Goal: Task Accomplishment & Management: Manage account settings

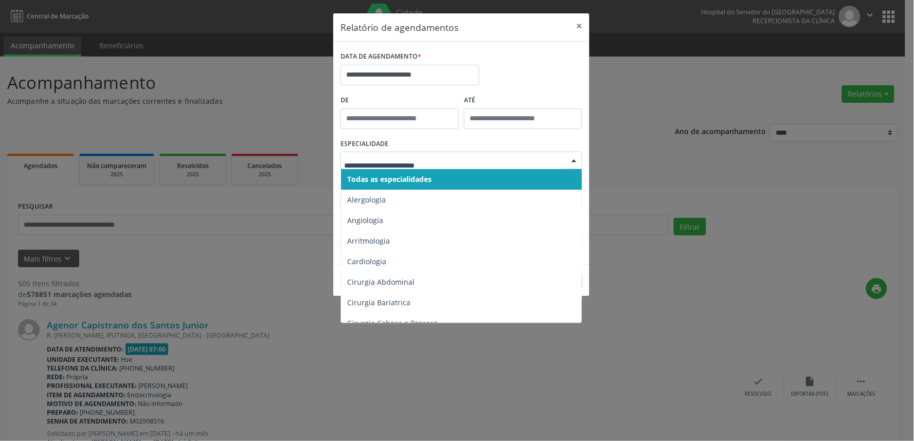
click at [418, 182] on span "Todas as especialidades" at bounding box center [389, 179] width 84 height 10
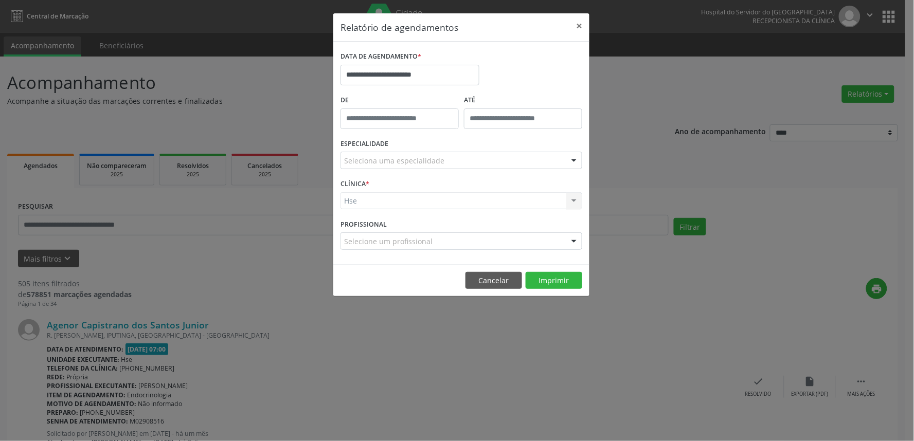
click at [420, 171] on div "ESPECIALIDADE Seleciona uma especialidade Todas as especialidades Alergologia A…" at bounding box center [461, 156] width 247 height 40
click at [430, 169] on div "Seleciona uma especialidade Todas as especialidades Alergologia Angiologia Arri…" at bounding box center [462, 160] width 242 height 17
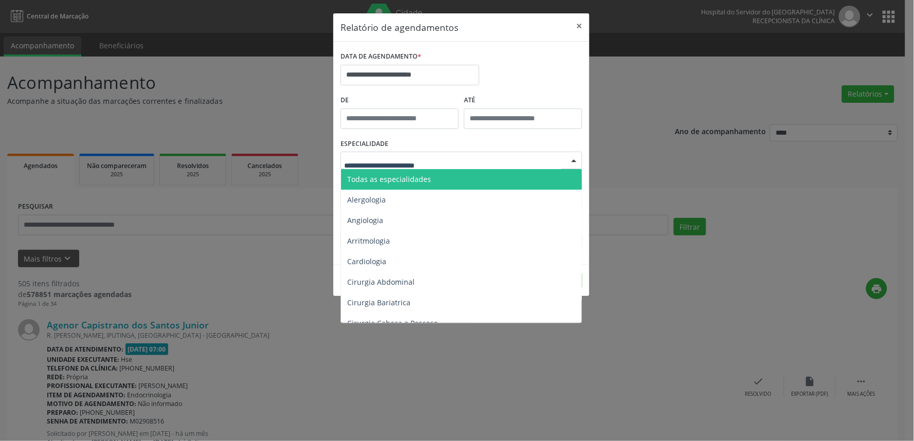
click at [435, 181] on span "Todas as especialidades" at bounding box center [462, 179] width 242 height 21
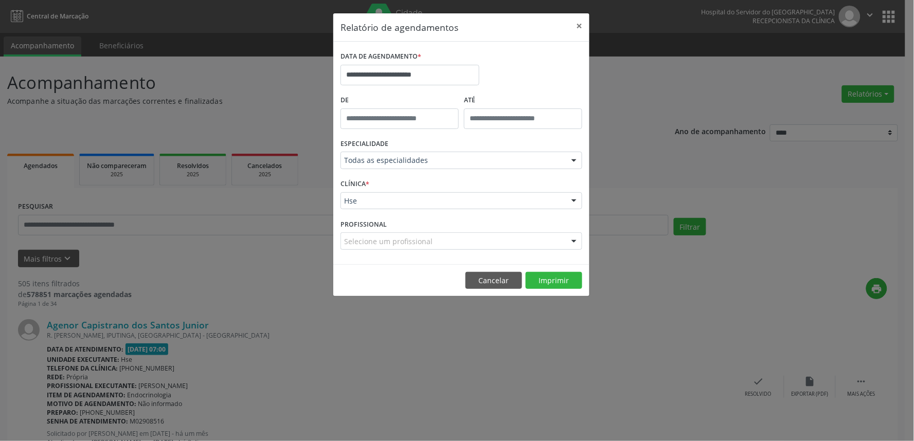
click at [367, 211] on div "CLÍNICA * Hse Hse Nenhum resultado encontrado para: " " Não há nenhuma opção pa…" at bounding box center [461, 196] width 247 height 40
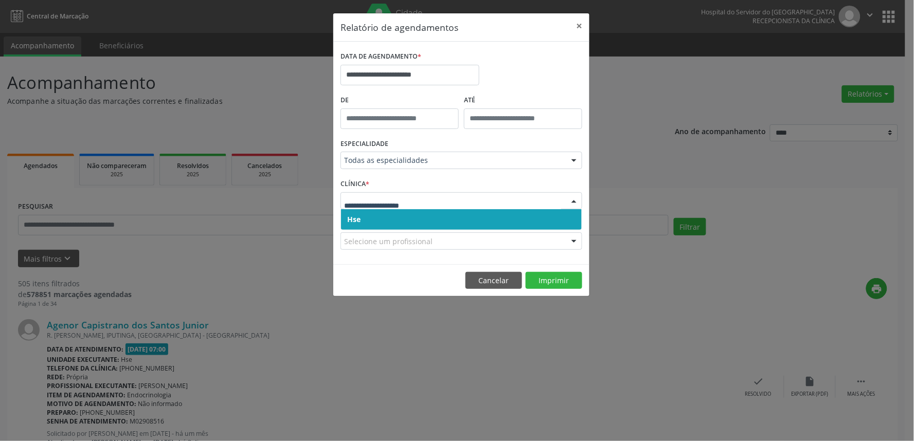
click at [371, 223] on span "Hse" at bounding box center [461, 219] width 241 height 21
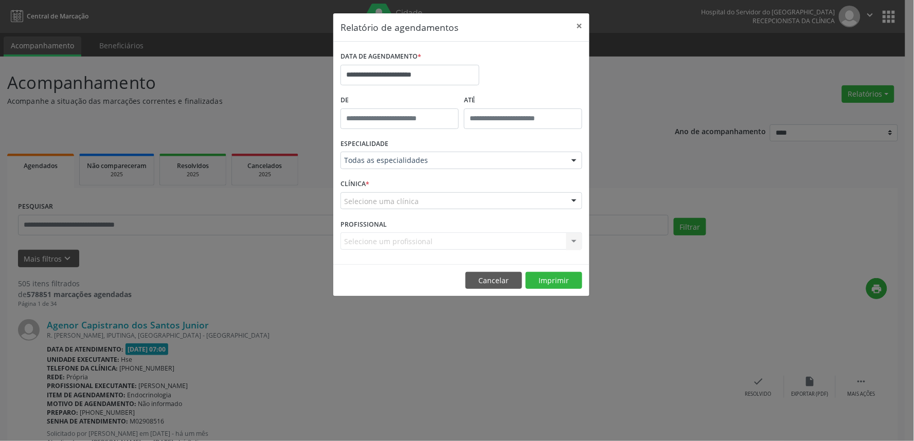
click at [367, 211] on div "CLÍNICA * Selecione uma clínica Hse Nenhum resultado encontrado para: " " Não h…" at bounding box center [461, 196] width 247 height 40
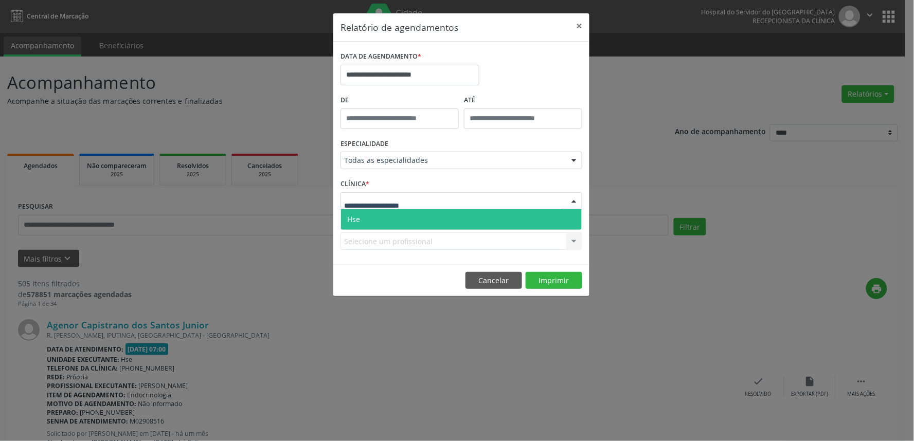
drag, startPoint x: 366, startPoint y: 212, endPoint x: 368, endPoint y: 238, distance: 25.3
click at [366, 213] on span "Hse" at bounding box center [461, 219] width 241 height 21
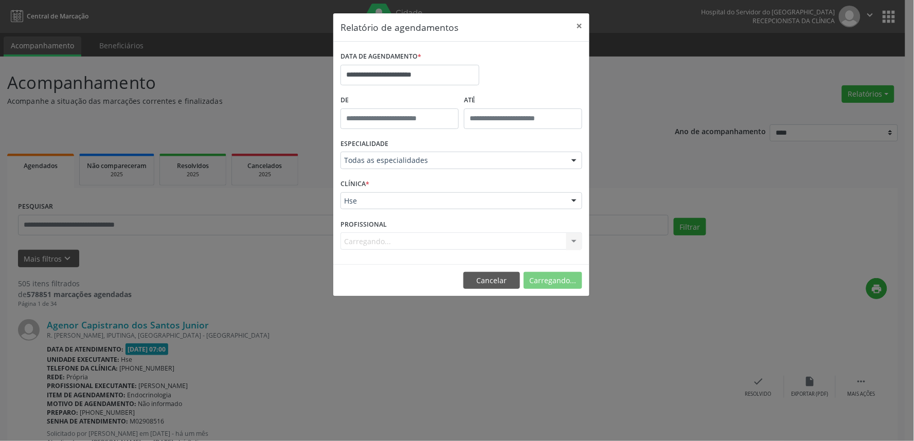
click at [366, 239] on div "Carregando... Todos os profissionais [PERSON_NAME] Interaminense Junior [PERSON…" at bounding box center [462, 241] width 242 height 17
click at [369, 241] on div "Carregando... Todos os profissionais [PERSON_NAME] Interaminense Junior [PERSON…" at bounding box center [462, 241] width 242 height 17
click at [370, 237] on div "Carregando... Todos os profissionais [PERSON_NAME] Interaminense Junior [PERSON…" at bounding box center [462, 241] width 242 height 17
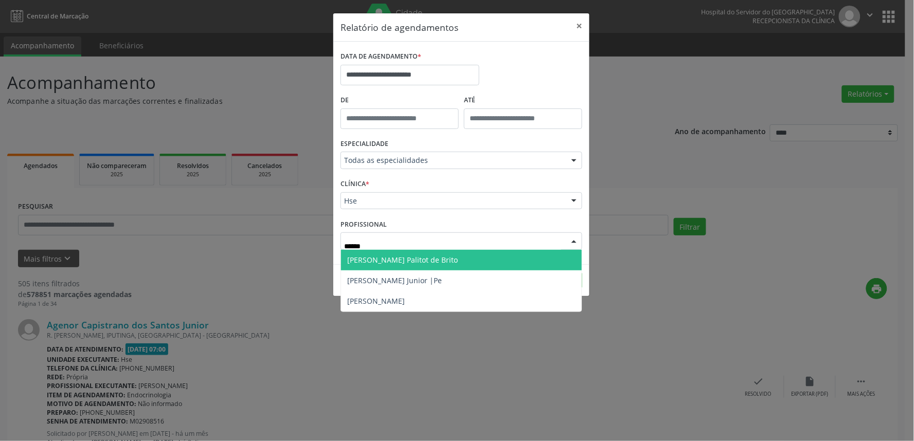
type input "*******"
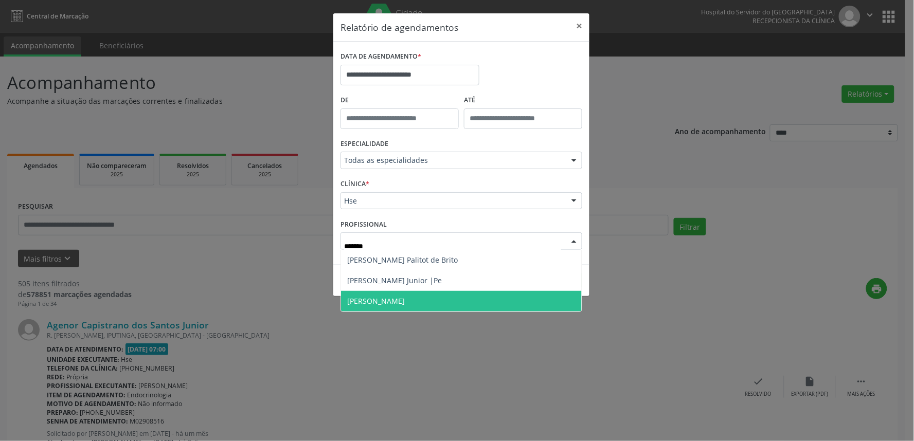
click at [405, 299] on span "[PERSON_NAME]" at bounding box center [376, 301] width 58 height 10
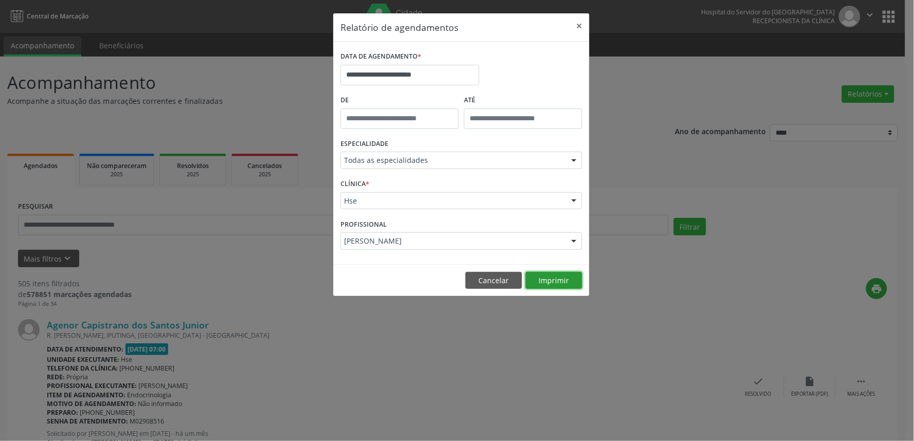
click at [543, 285] on button "Imprimir" at bounding box center [554, 280] width 57 height 17
click at [582, 22] on button "×" at bounding box center [579, 25] width 21 height 25
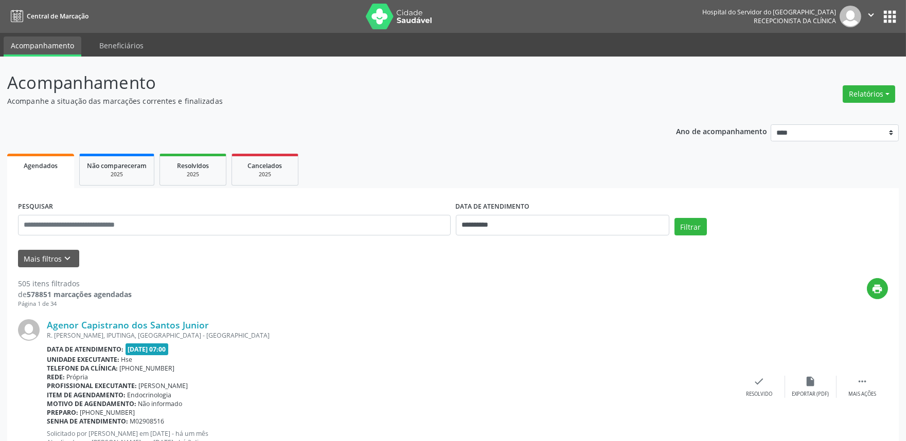
drag, startPoint x: 85, startPoint y: -7, endPoint x: 107, endPoint y: 20, distance: 34.0
click at [99, 6] on nav "Central de Marcação Hospital do Servidor do [GEOGRAPHIC_DATA] Recepcionista da …" at bounding box center [453, 16] width 906 height 33
click at [169, 224] on input "text" at bounding box center [234, 225] width 433 height 21
type input "*"
click at [38, 258] on button "Mais filtros keyboard_arrow_down" at bounding box center [48, 259] width 61 height 18
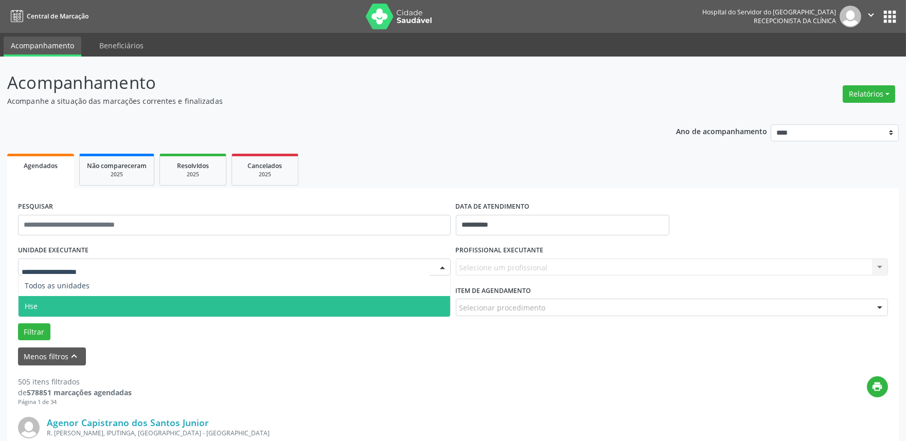
click at [52, 300] on span "Hse" at bounding box center [235, 306] width 432 height 21
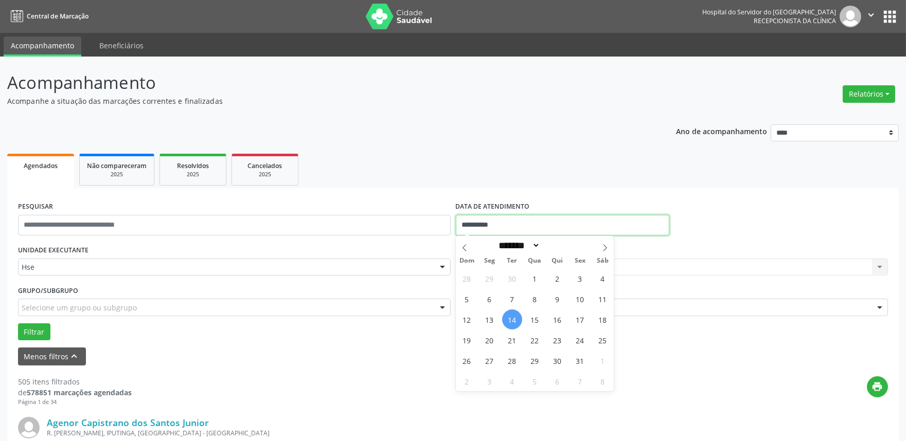
click at [520, 222] on input "**********" at bounding box center [563, 225] width 214 height 21
click at [512, 325] on span "14" at bounding box center [512, 320] width 20 height 20
type input "**********"
click at [512, 325] on span "14" at bounding box center [512, 320] width 20 height 20
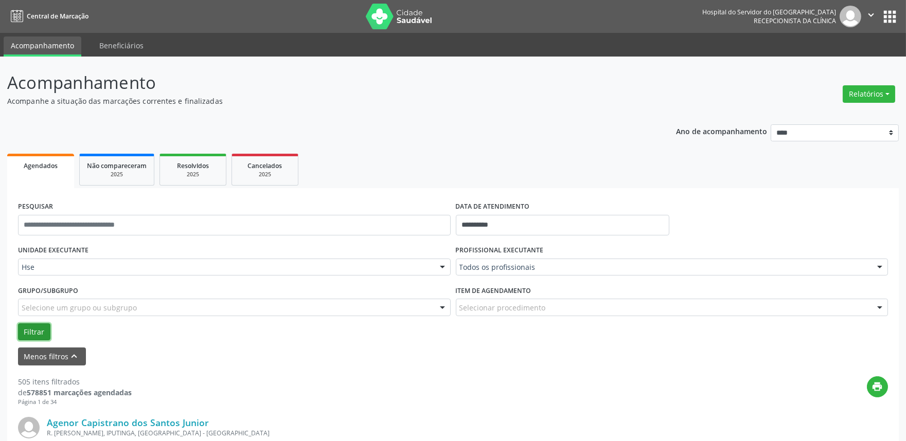
click at [28, 332] on button "Filtrar" at bounding box center [34, 332] width 32 height 17
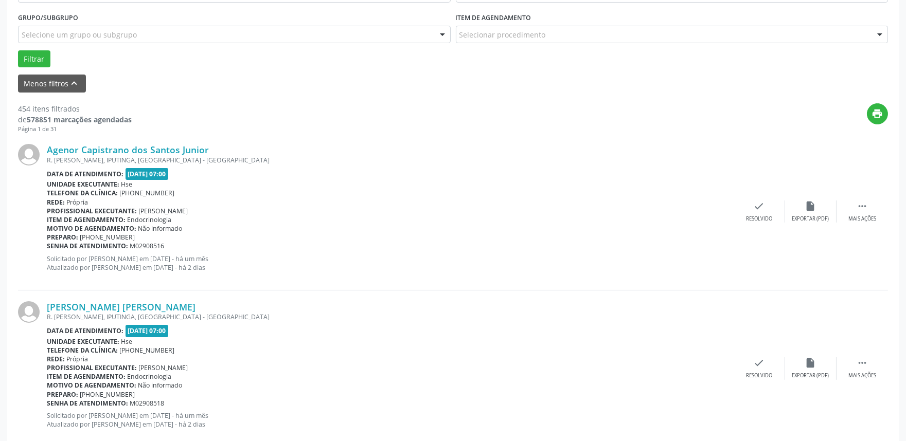
scroll to position [114, 0]
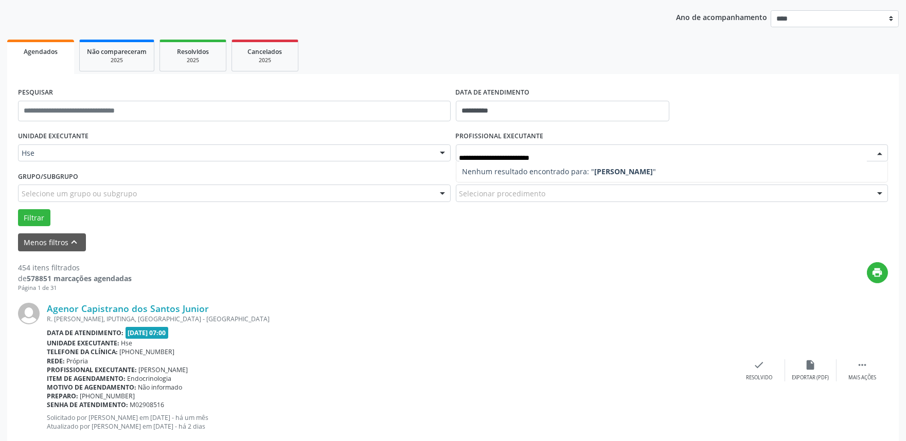
type input "**********"
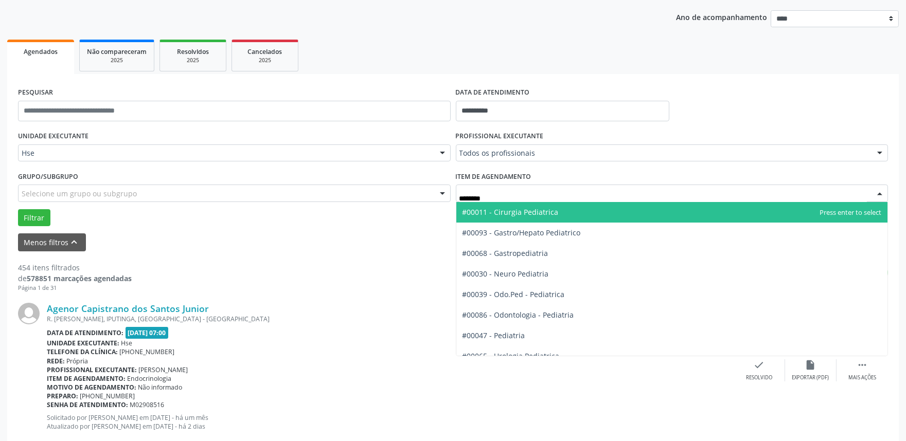
type input "*********"
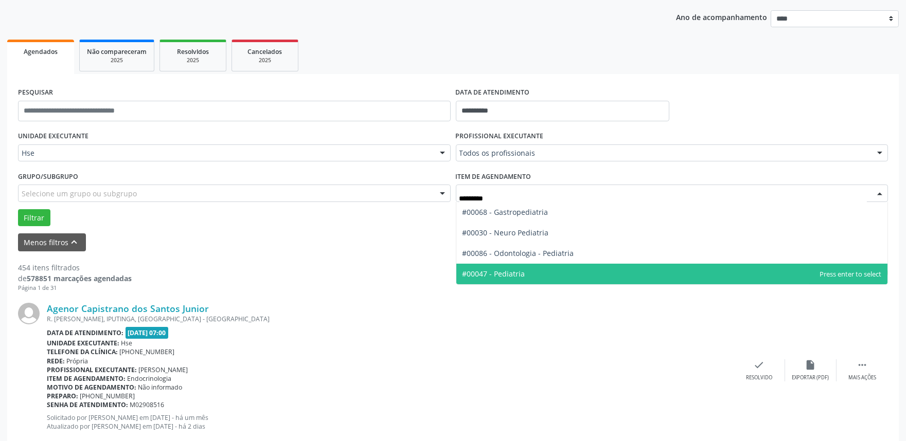
click at [519, 271] on span "#00047 - Pediatria" at bounding box center [494, 274] width 63 height 10
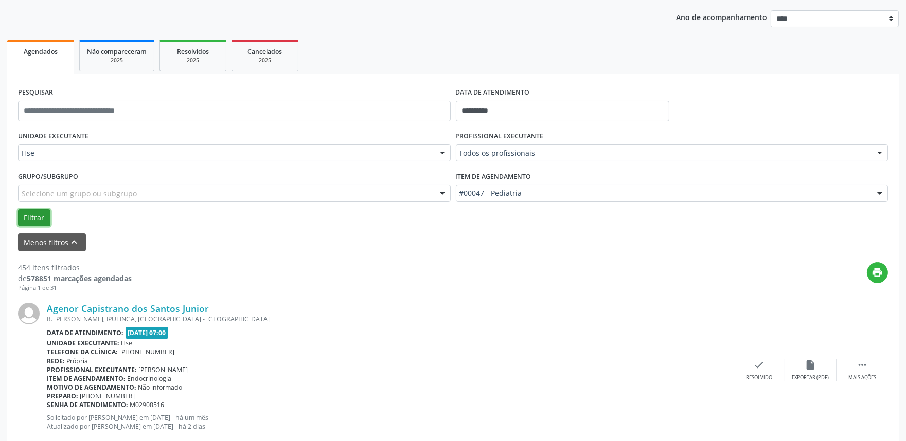
click at [28, 214] on button "Filtrar" at bounding box center [34, 217] width 32 height 17
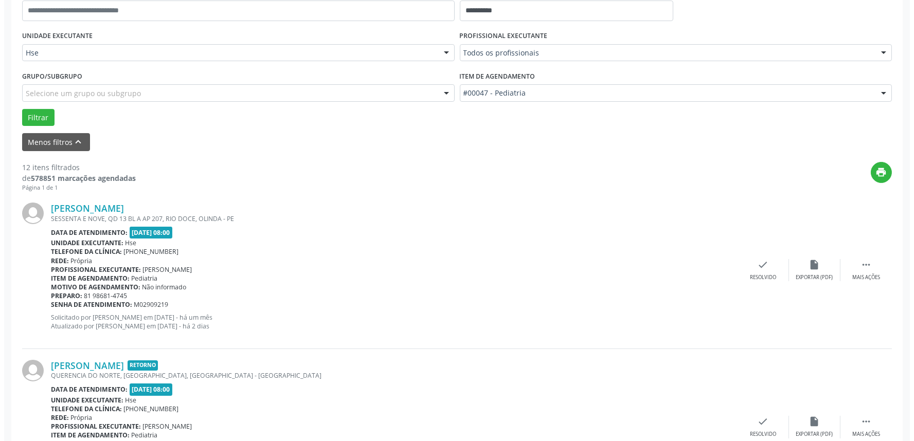
scroll to position [228, 0]
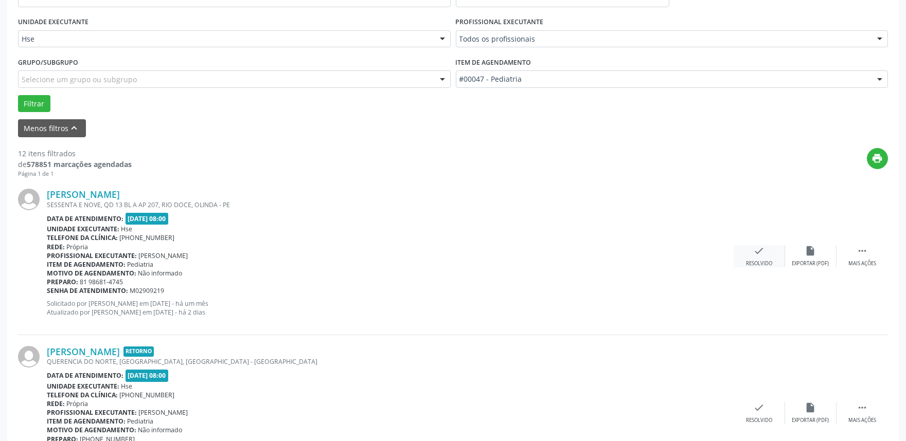
click at [768, 258] on div "check Resolvido" at bounding box center [759, 256] width 51 height 22
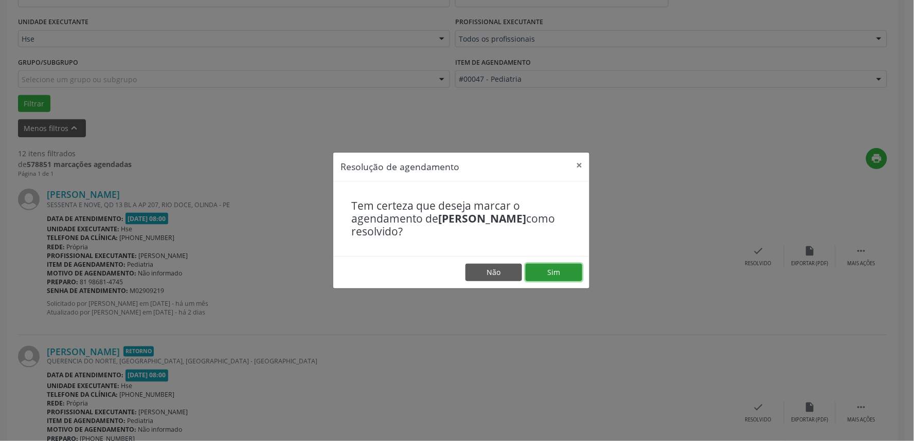
click at [563, 275] on button "Sim" at bounding box center [554, 272] width 57 height 17
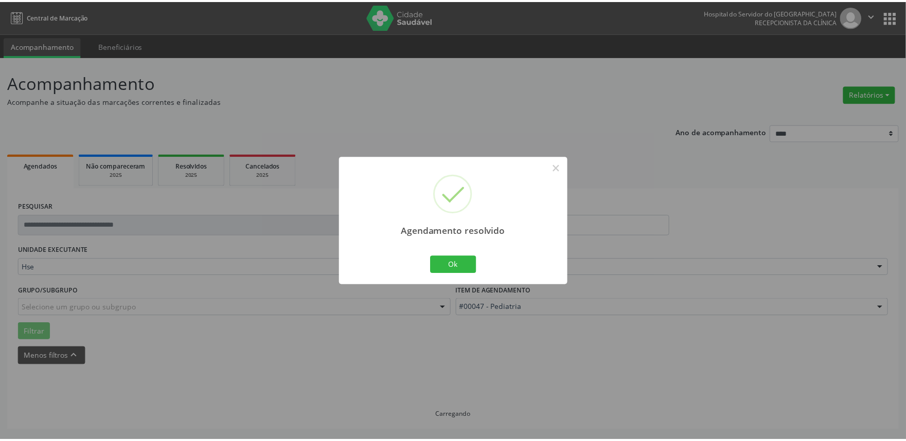
scroll to position [0, 0]
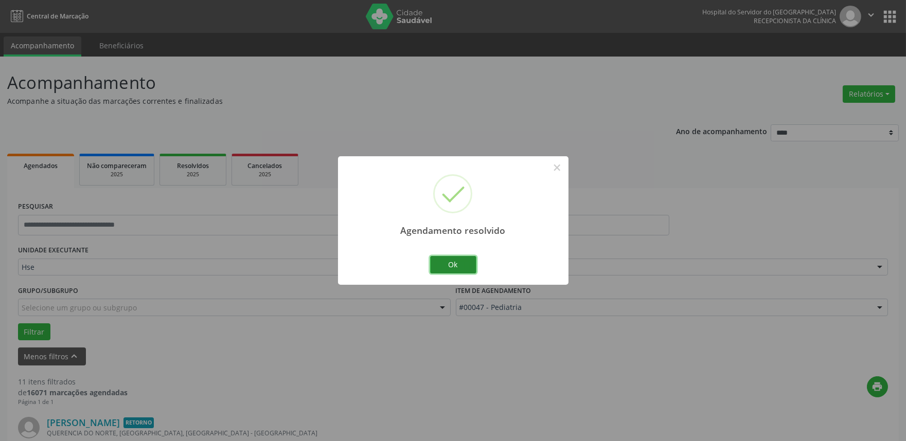
click at [466, 268] on button "Ok" at bounding box center [453, 264] width 46 height 17
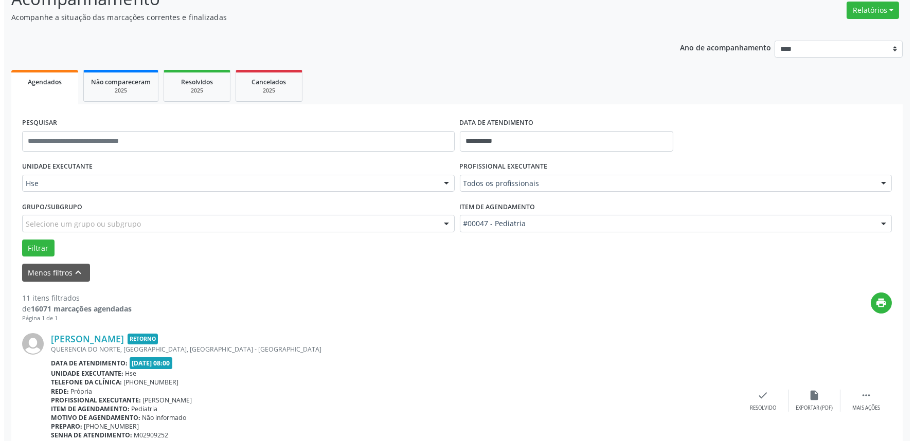
scroll to position [171, 0]
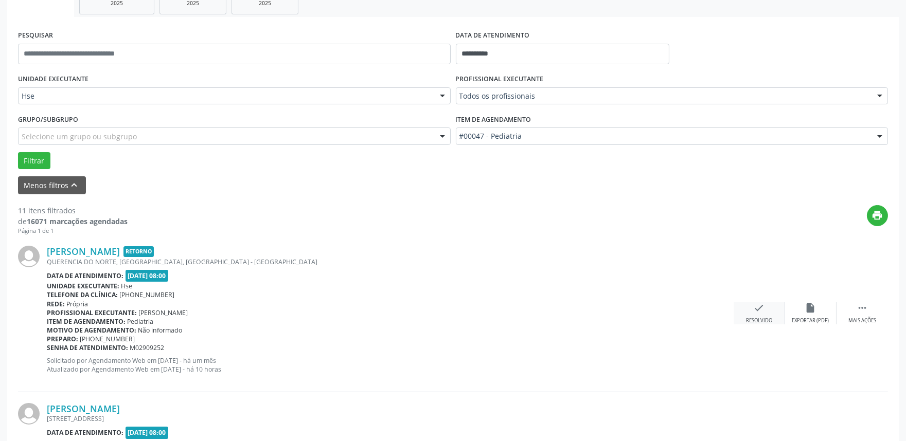
click at [763, 318] on div "Resolvido" at bounding box center [759, 320] width 26 height 7
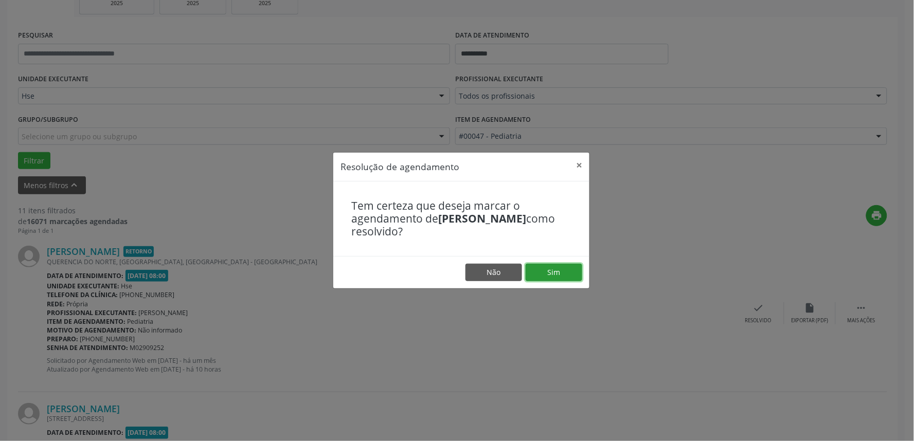
click at [564, 270] on button "Sim" at bounding box center [554, 272] width 57 height 17
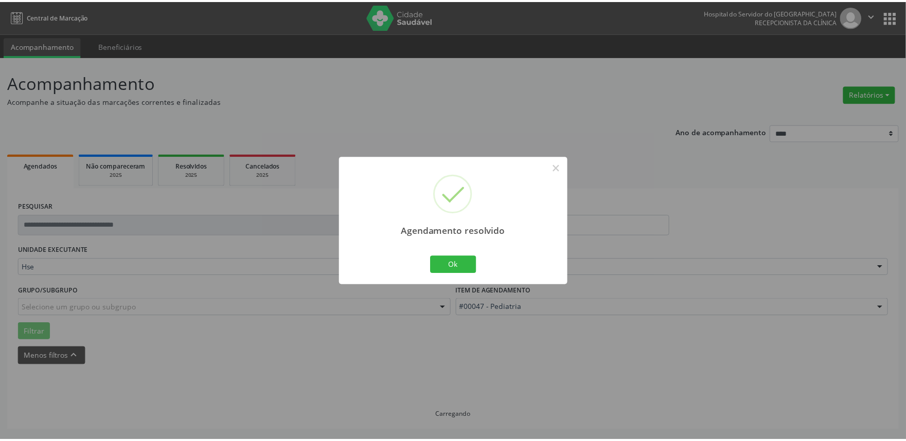
scroll to position [0, 0]
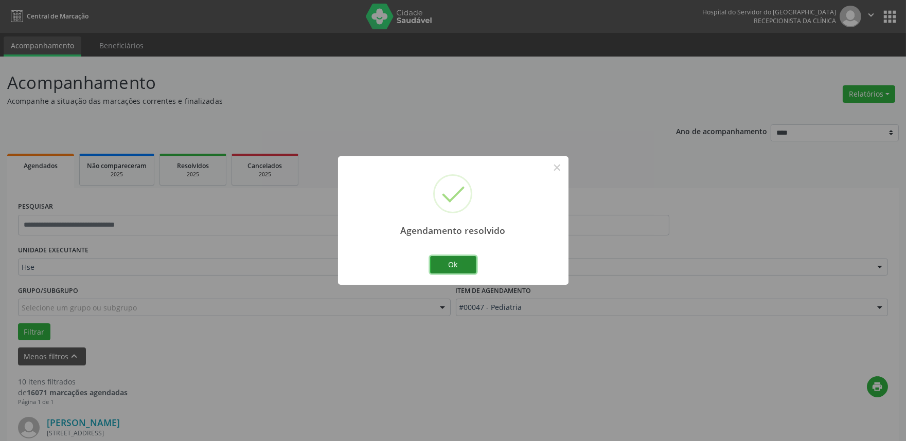
click at [450, 263] on button "Ok" at bounding box center [453, 264] width 46 height 17
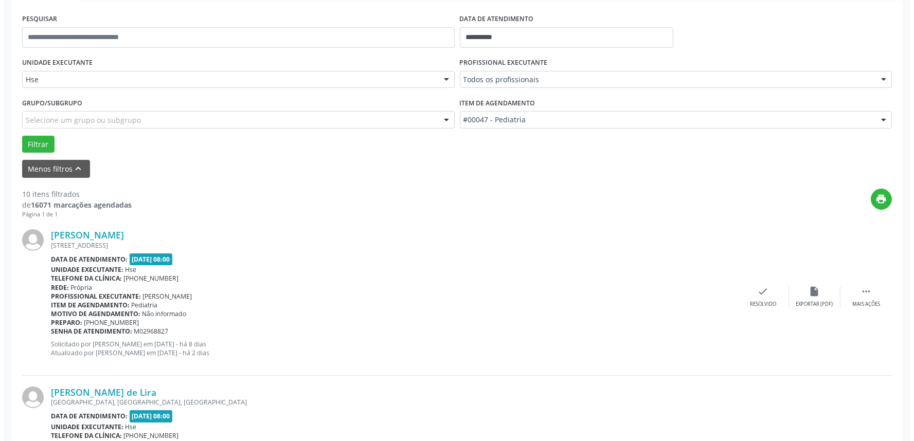
scroll to position [228, 0]
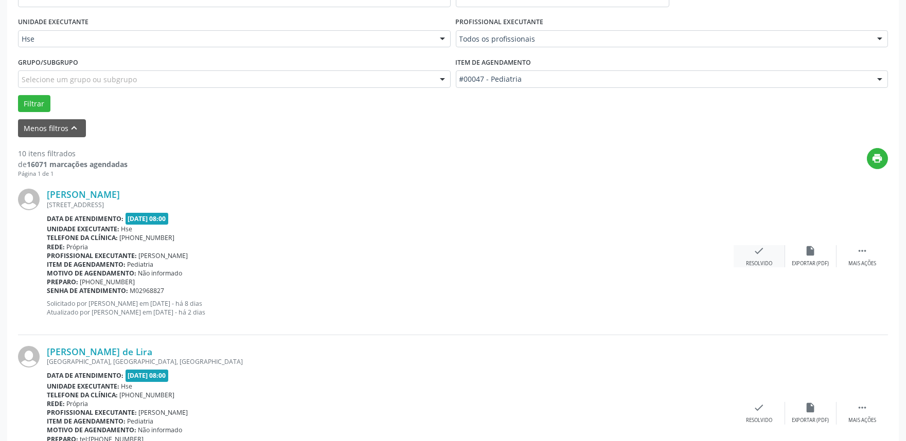
click at [752, 260] on div "Resolvido" at bounding box center [759, 263] width 26 height 7
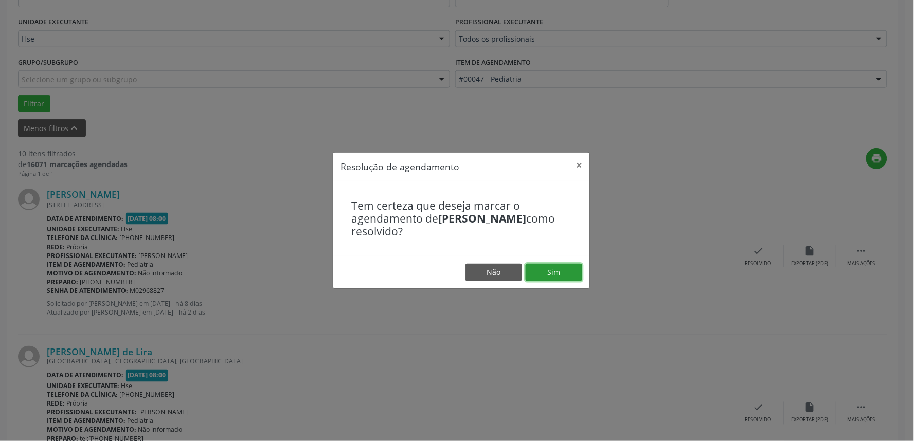
click at [557, 271] on button "Sim" at bounding box center [554, 272] width 57 height 17
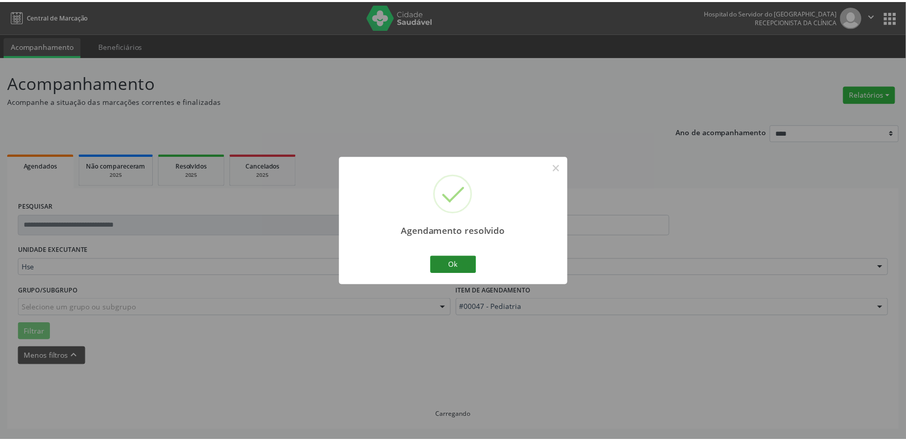
scroll to position [0, 0]
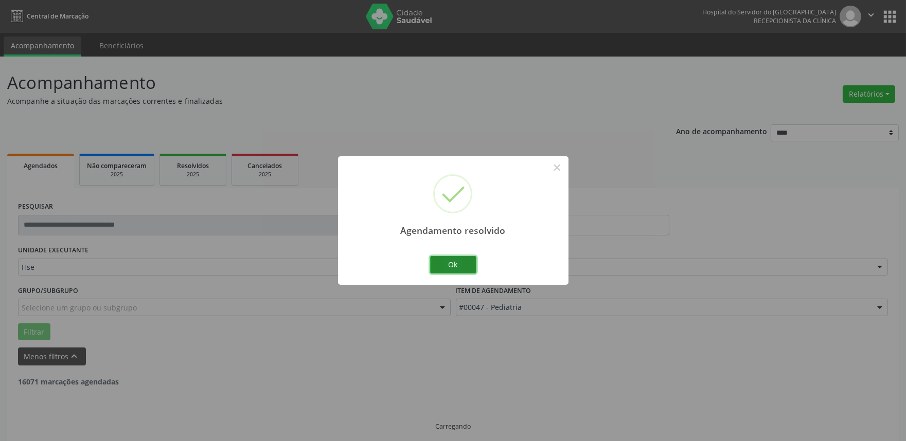
click at [450, 268] on button "Ok" at bounding box center [453, 264] width 46 height 17
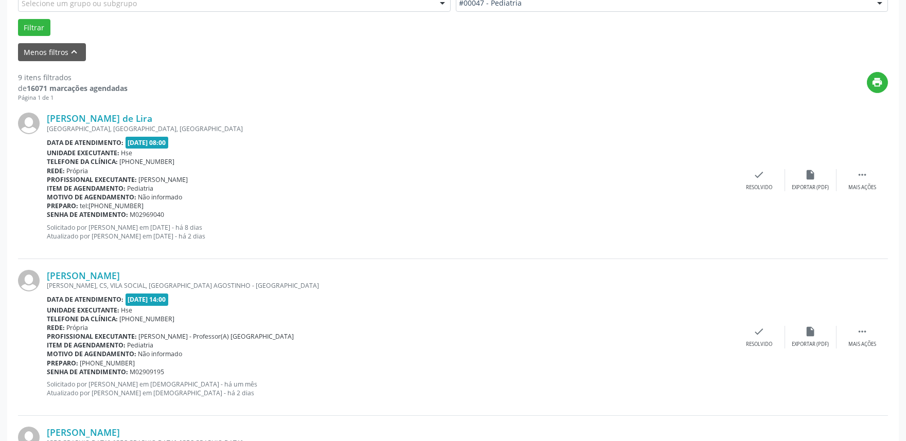
scroll to position [286, 0]
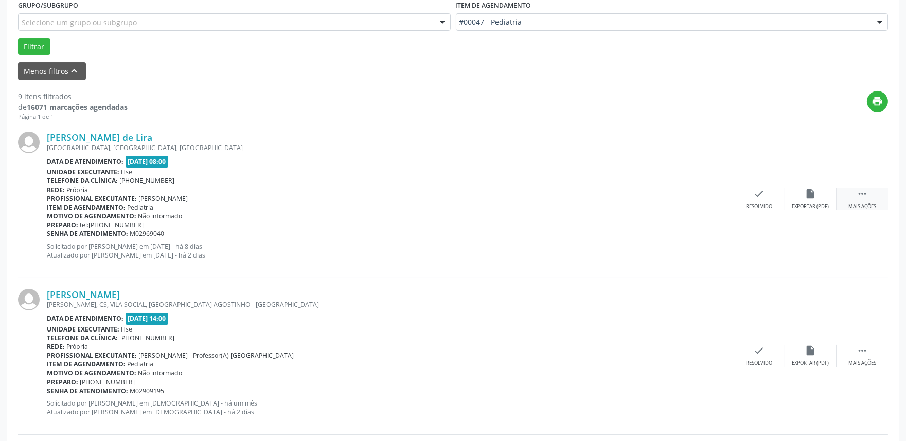
click at [867, 191] on icon "" at bounding box center [862, 193] width 11 height 11
click at [806, 197] on icon "alarm_off" at bounding box center [810, 193] width 11 height 11
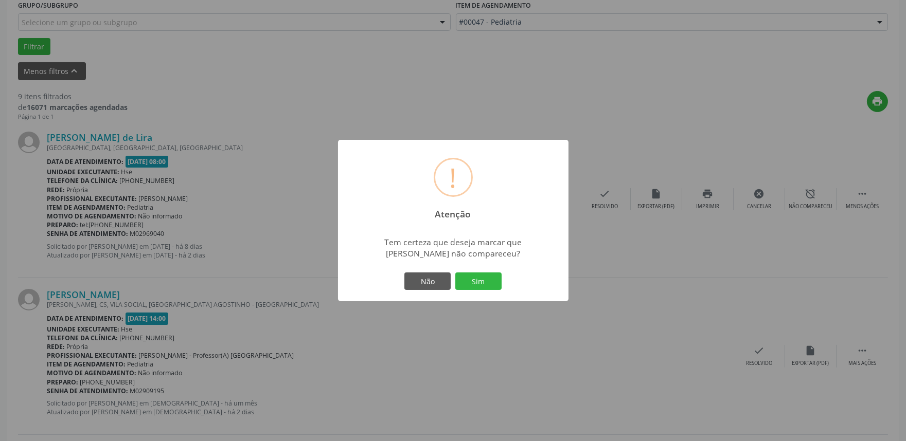
click at [816, 202] on div "! Atenção × Tem certeza que deseja marcar que [PERSON_NAME] não compareceu? Não…" at bounding box center [453, 220] width 906 height 441
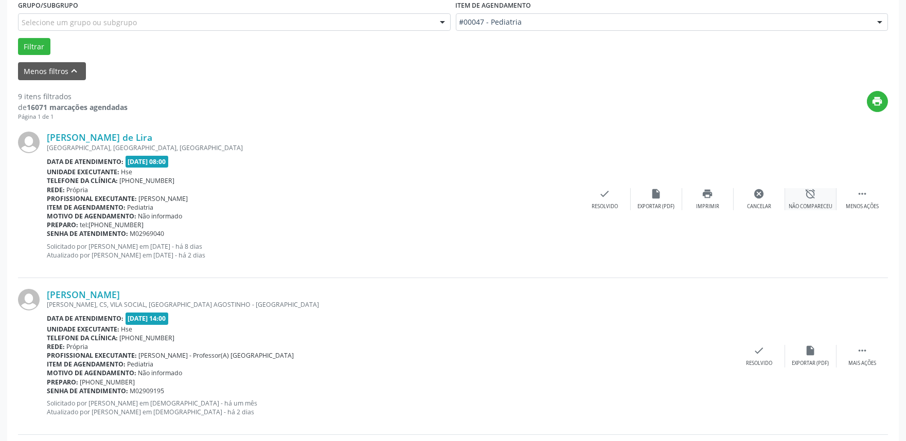
click at [816, 200] on div "alarm_off Não compareceu" at bounding box center [810, 199] width 51 height 22
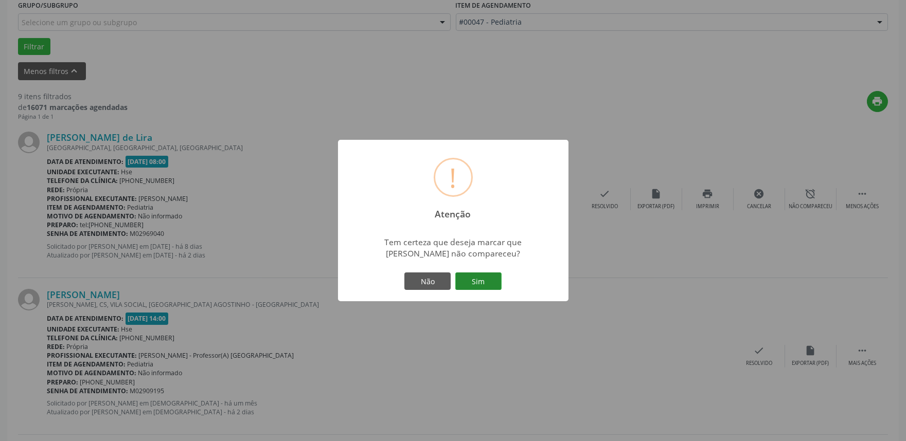
click at [469, 283] on button "Sim" at bounding box center [478, 281] width 46 height 17
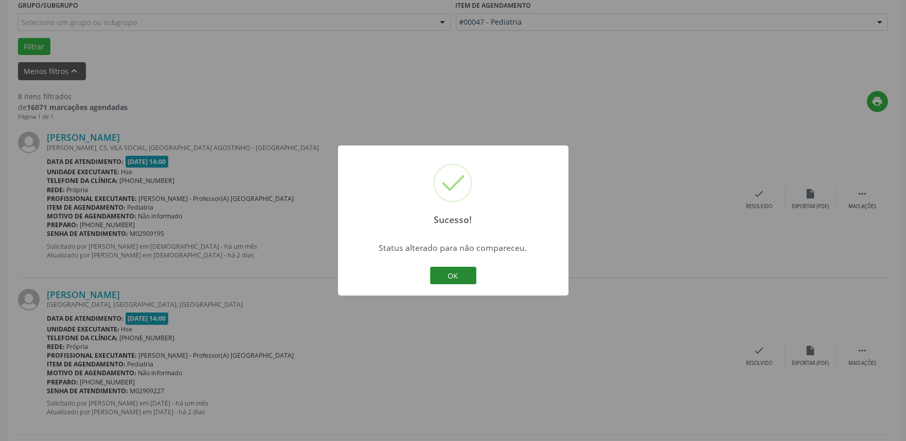
click at [466, 270] on button "OK" at bounding box center [453, 275] width 46 height 17
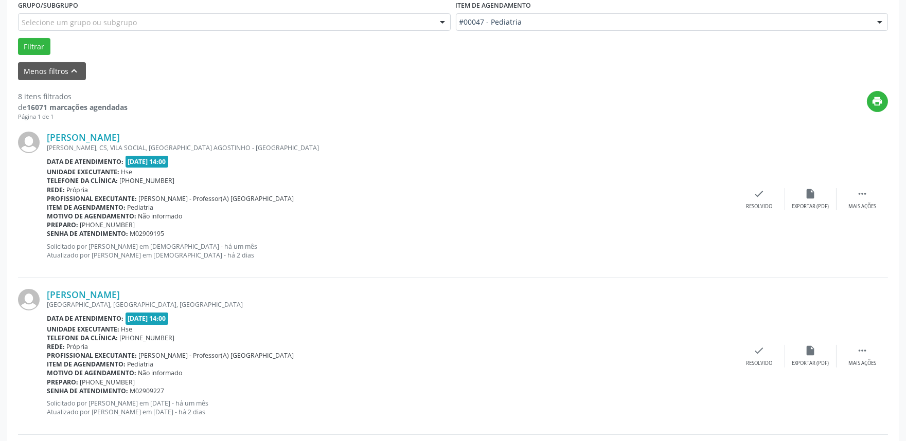
scroll to position [57, 0]
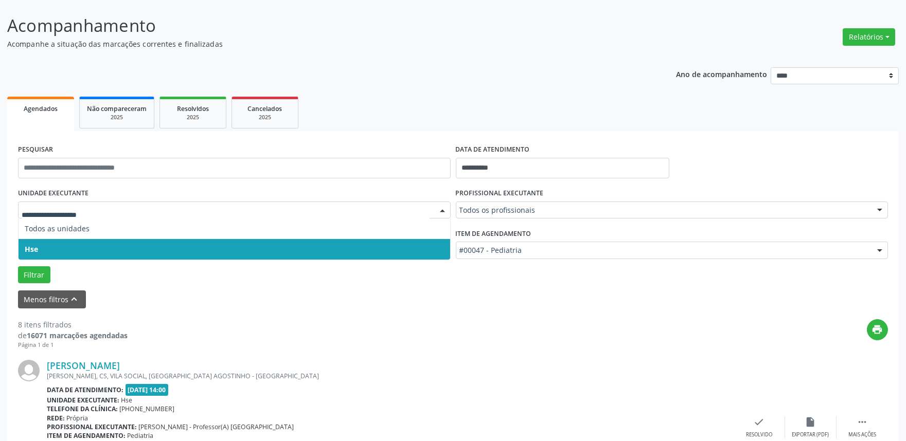
click at [48, 204] on div at bounding box center [234, 210] width 433 height 17
click at [47, 251] on span "Hse" at bounding box center [235, 249] width 432 height 21
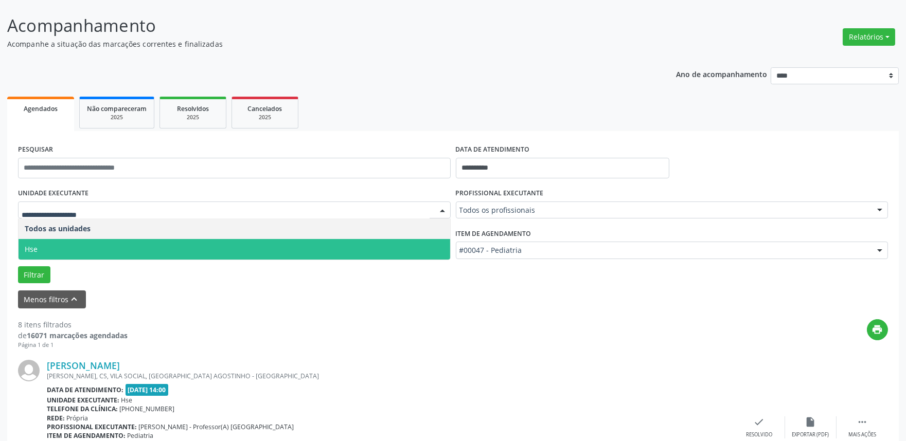
click at [61, 247] on span "Hse" at bounding box center [235, 249] width 432 height 21
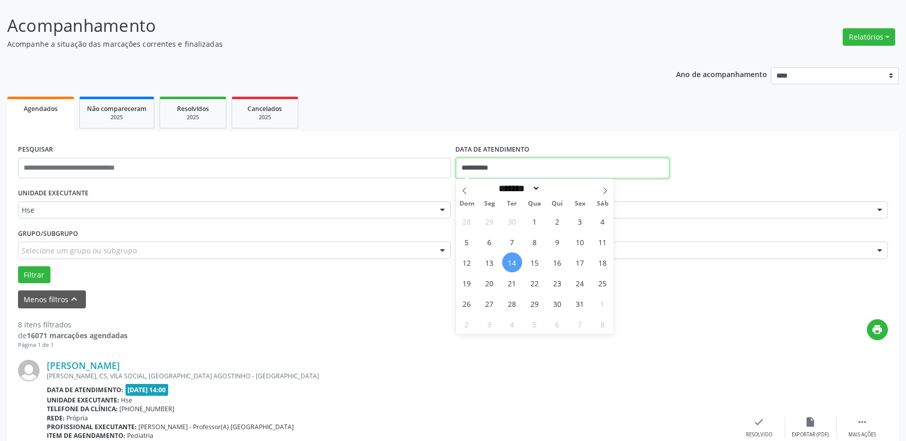
click at [518, 167] on input "**********" at bounding box center [563, 168] width 214 height 21
click at [513, 258] on span "14" at bounding box center [512, 263] width 20 height 20
type input "**********"
click at [513, 258] on span "14" at bounding box center [512, 263] width 20 height 20
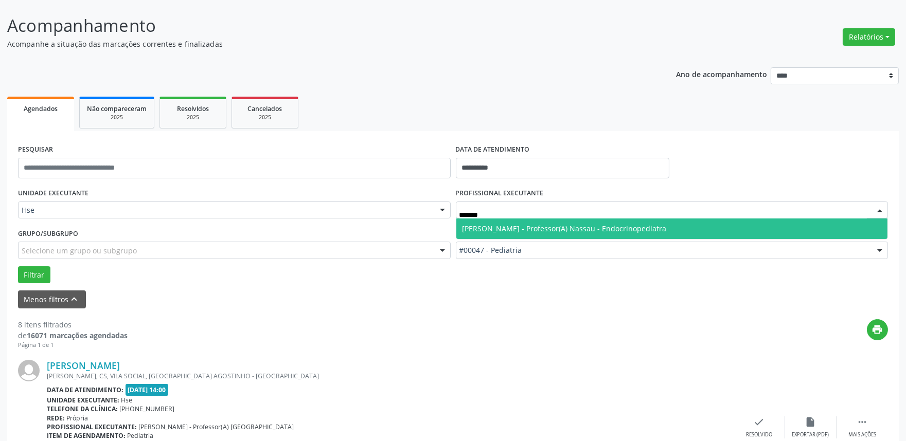
type input "********"
click at [557, 227] on span "[PERSON_NAME] - Professor(A) Nassau - Endocrinopediatra" at bounding box center [565, 229] width 204 height 10
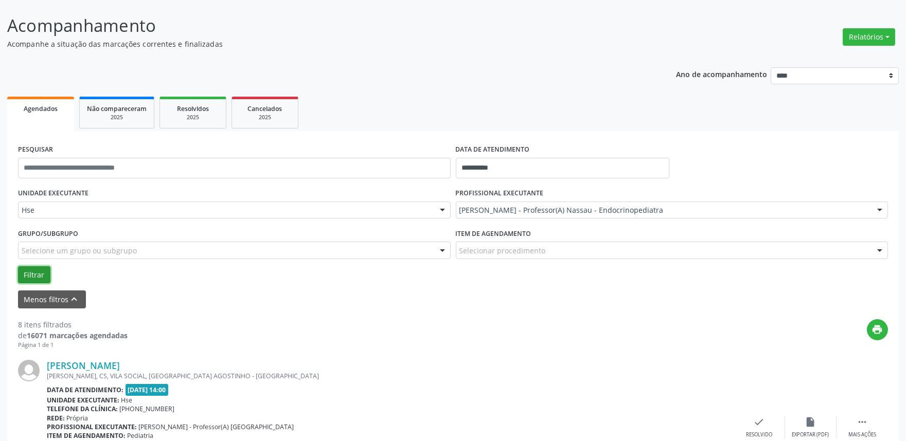
click at [36, 273] on button "Filtrar" at bounding box center [34, 275] width 32 height 17
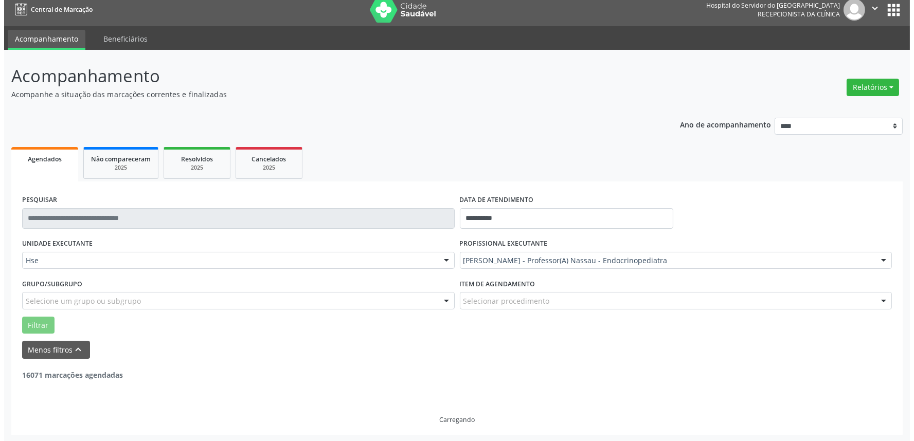
scroll to position [0, 0]
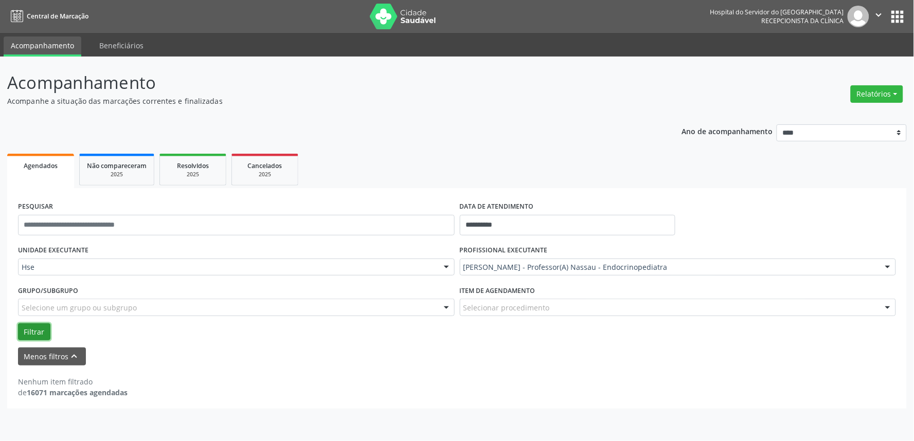
click at [40, 333] on button "Filtrar" at bounding box center [34, 332] width 32 height 17
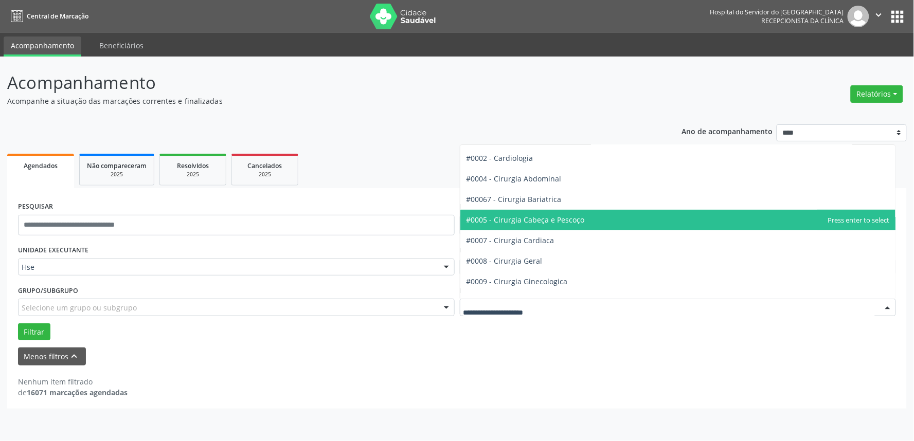
scroll to position [114, 0]
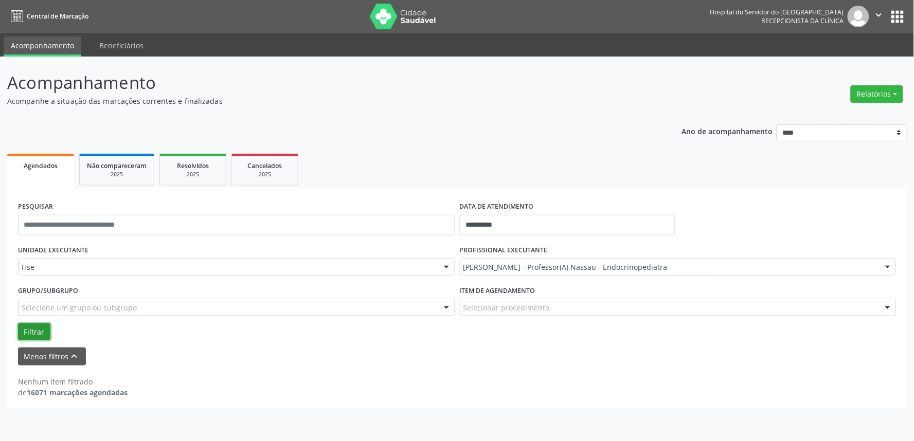
click at [36, 333] on button "Filtrar" at bounding box center [34, 332] width 32 height 17
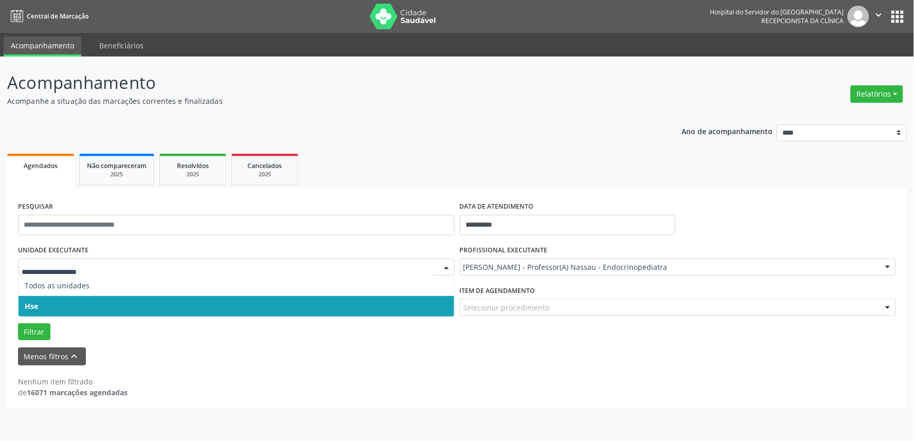
click at [49, 303] on span "Hse" at bounding box center [237, 306] width 436 height 21
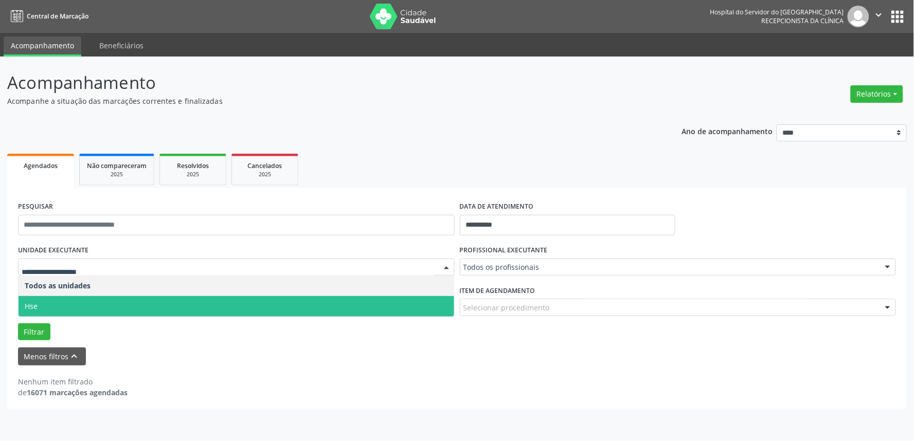
click at [54, 309] on span "Hse" at bounding box center [237, 306] width 436 height 21
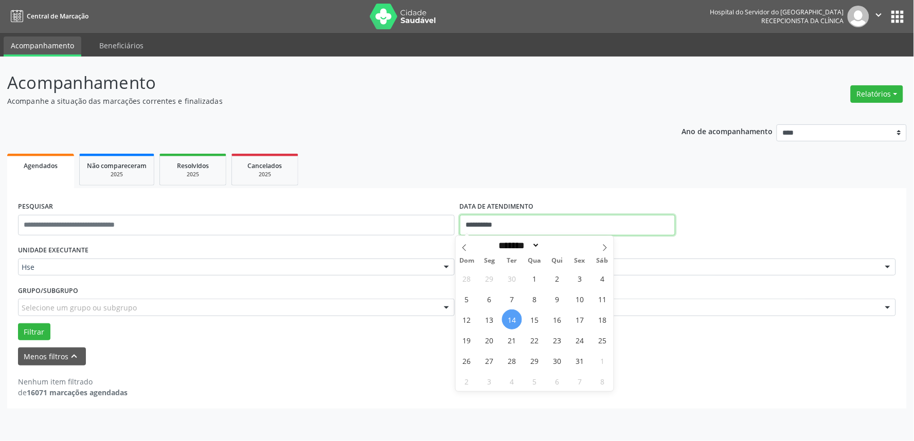
click at [536, 215] on input "**********" at bounding box center [568, 225] width 216 height 21
click at [506, 322] on span "14" at bounding box center [512, 320] width 20 height 20
type input "**********"
click at [506, 322] on span "14" at bounding box center [512, 320] width 20 height 20
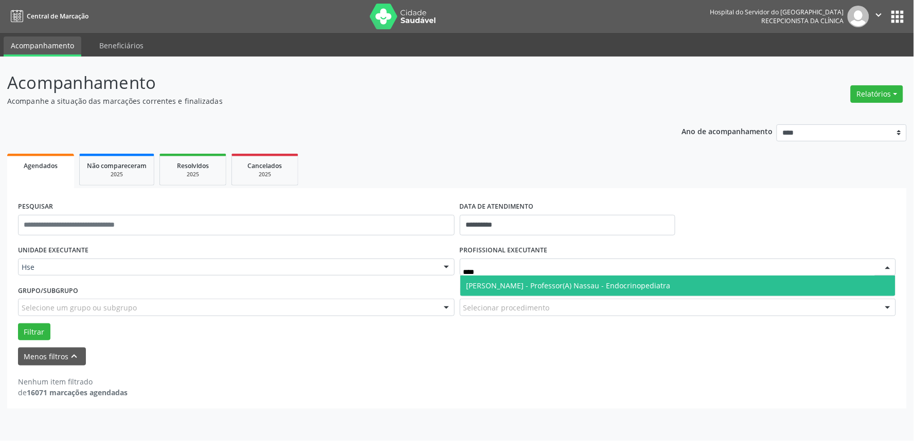
type input "*****"
click at [534, 290] on span "[PERSON_NAME] - Professor(A) Nassau - Endocrinopediatra" at bounding box center [678, 286] width 436 height 21
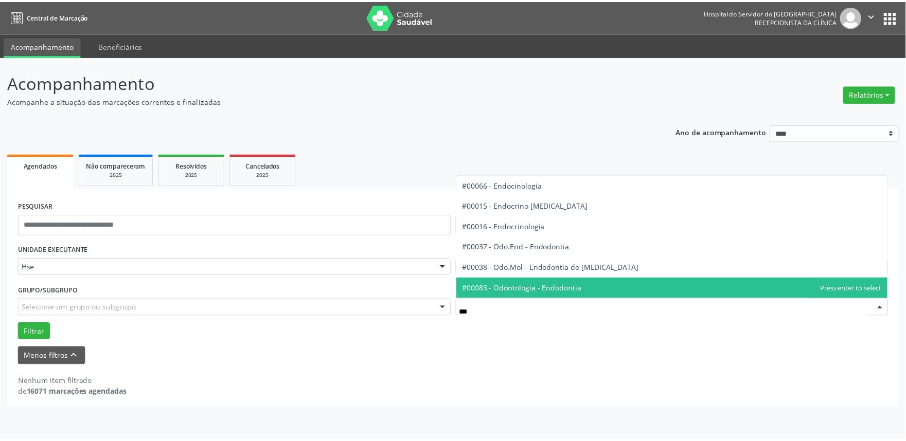
scroll to position [0, 0]
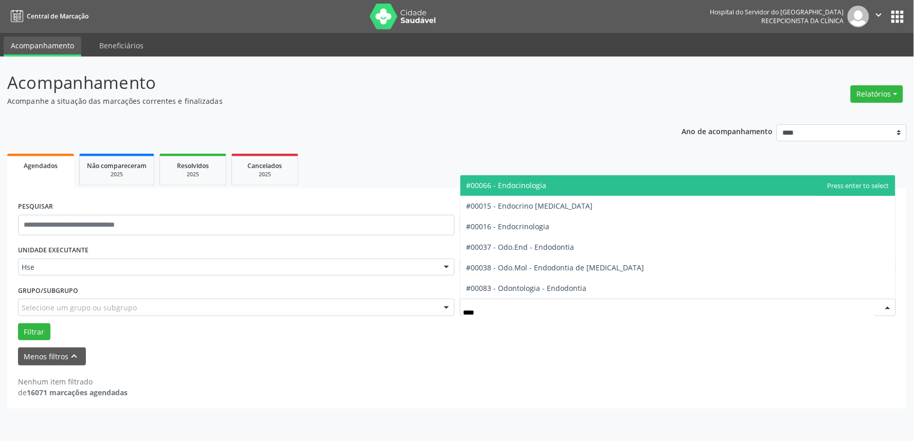
click at [511, 191] on span "#00066 - Endocinologia" at bounding box center [678, 185] width 436 height 21
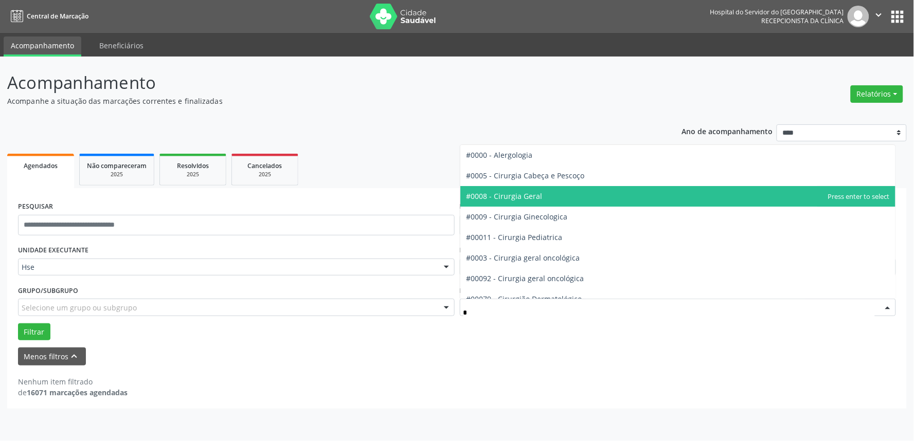
type input "**"
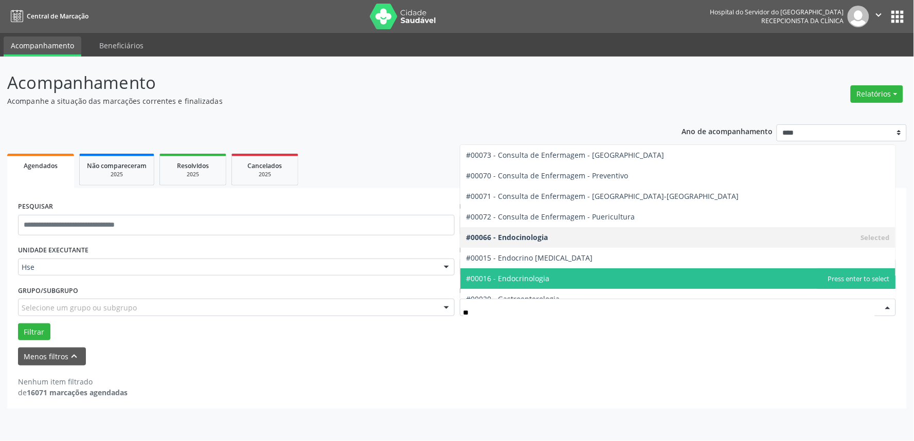
click at [524, 275] on span "#00016 - Endocrinologia" at bounding box center [508, 279] width 83 height 10
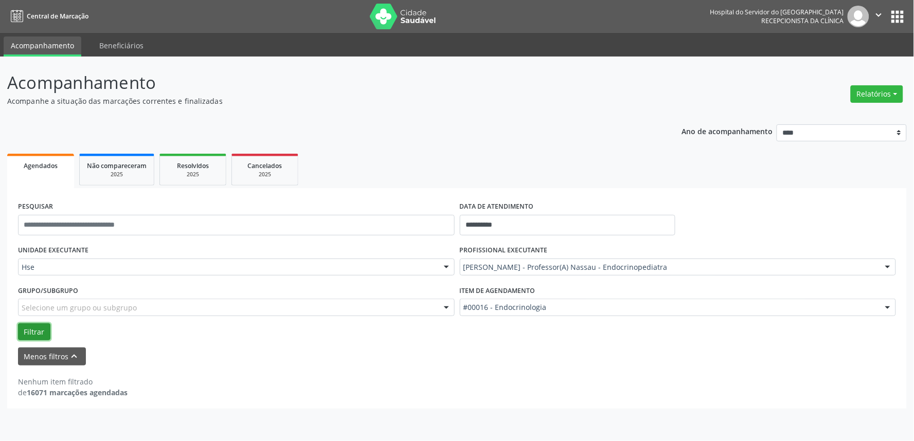
click at [28, 332] on button "Filtrar" at bounding box center [34, 332] width 32 height 17
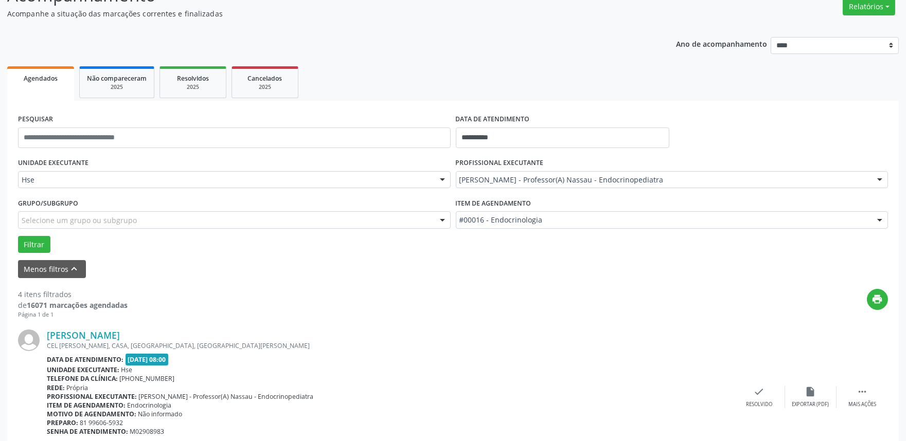
scroll to position [114, 0]
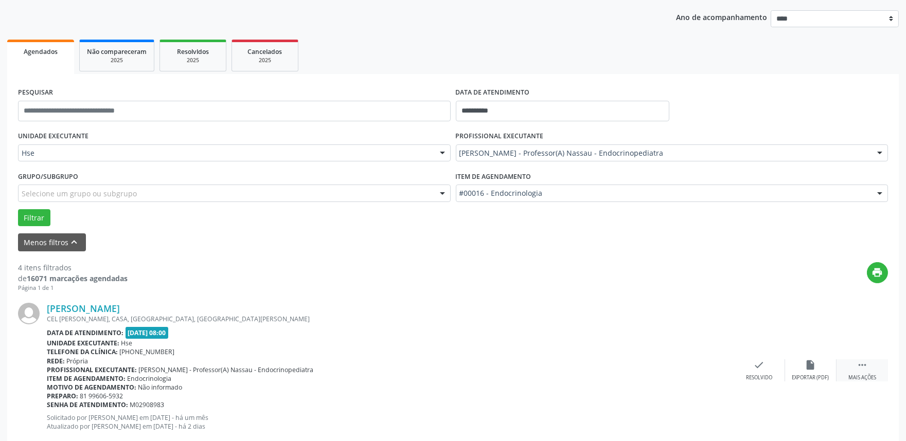
click at [871, 375] on div "Mais ações" at bounding box center [862, 378] width 28 height 7
click at [799, 375] on div "Não compareceu" at bounding box center [811, 378] width 44 height 7
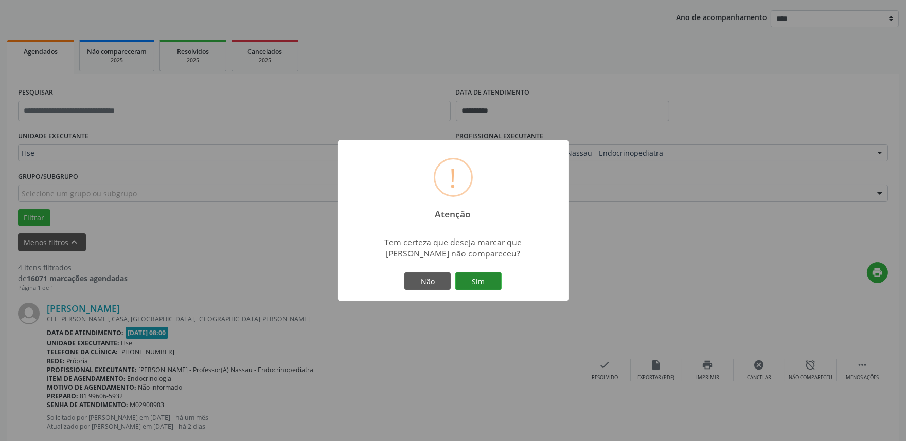
click at [473, 274] on button "Sim" at bounding box center [478, 281] width 46 height 17
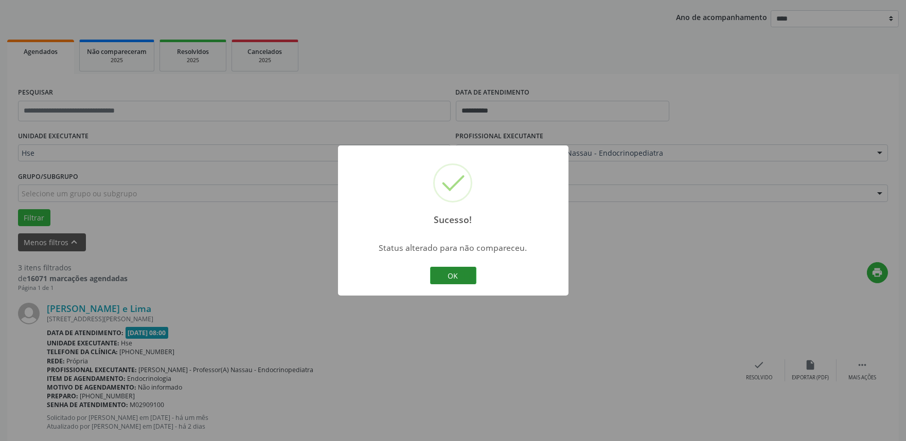
click at [445, 275] on button "OK" at bounding box center [453, 275] width 46 height 17
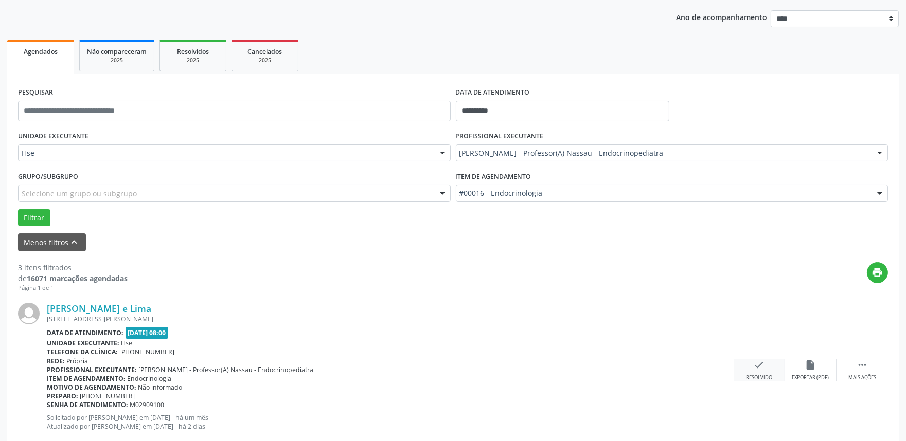
click at [766, 375] on div "Resolvido" at bounding box center [759, 378] width 26 height 7
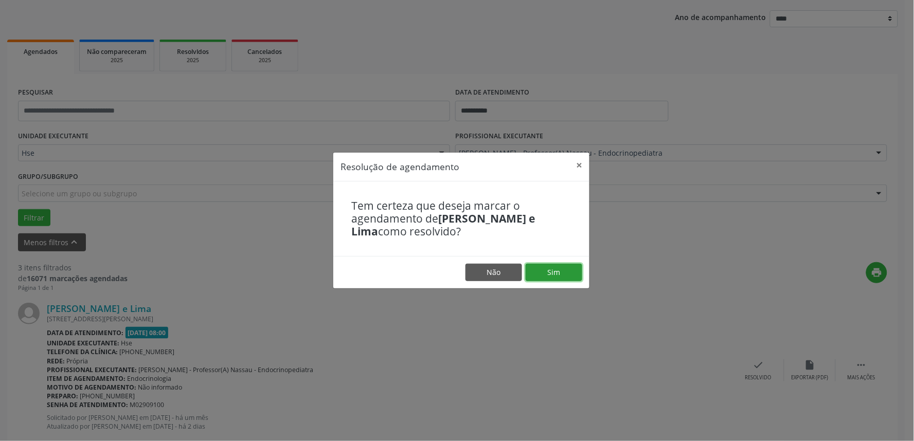
click at [568, 275] on button "Sim" at bounding box center [554, 272] width 57 height 17
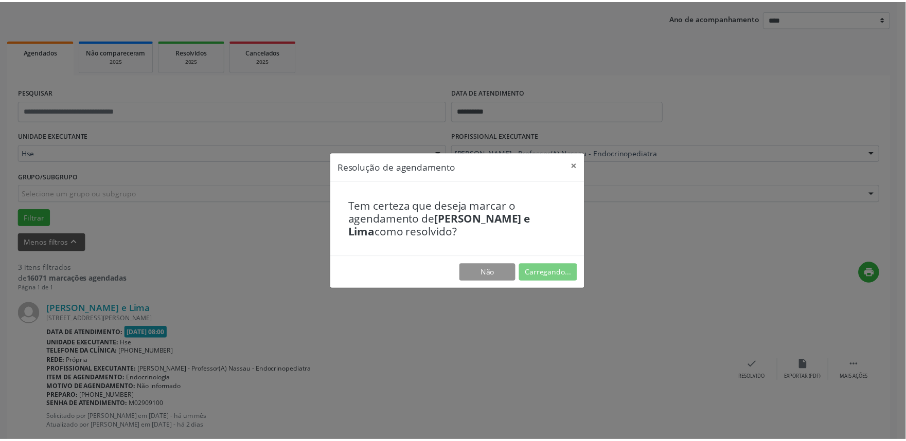
scroll to position [0, 0]
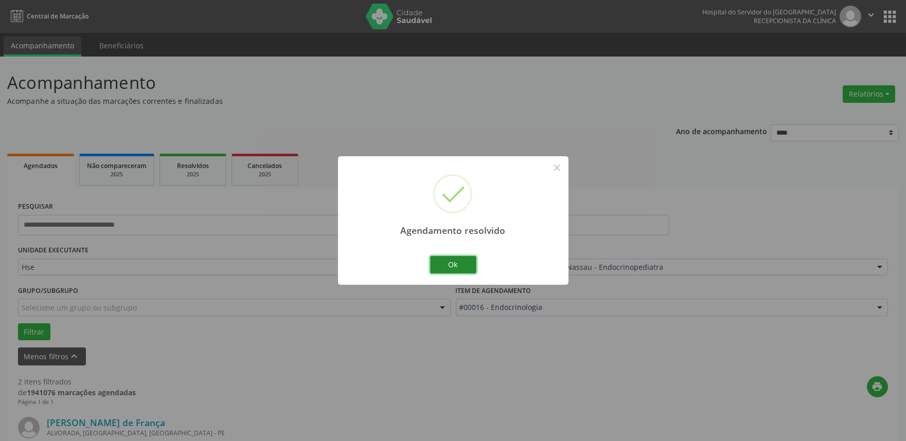
click at [465, 271] on button "Ok" at bounding box center [453, 264] width 46 height 17
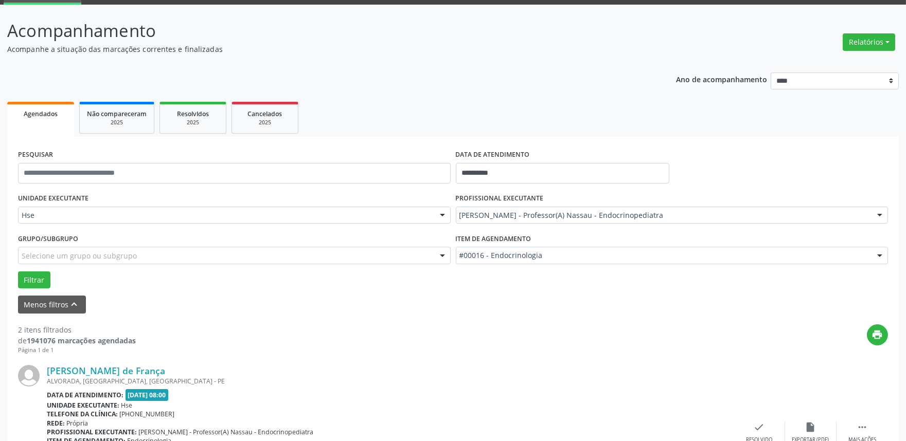
scroll to position [171, 0]
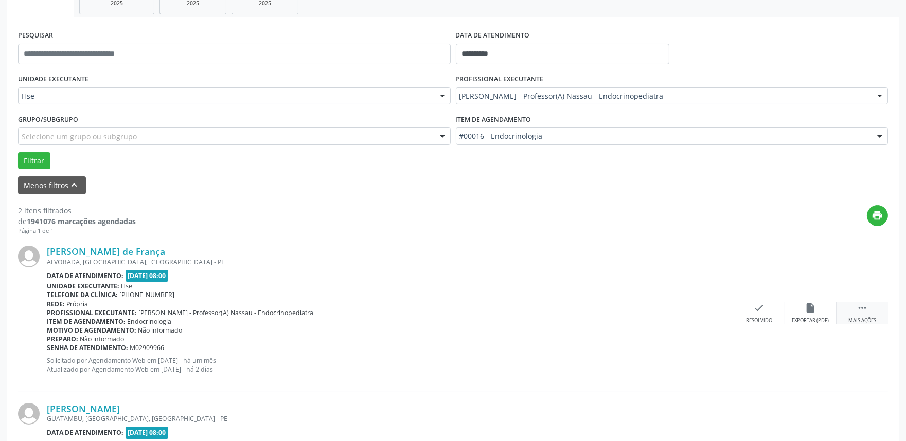
click at [869, 319] on div "Mais ações" at bounding box center [862, 320] width 28 height 7
click at [811, 312] on icon "alarm_off" at bounding box center [810, 308] width 11 height 11
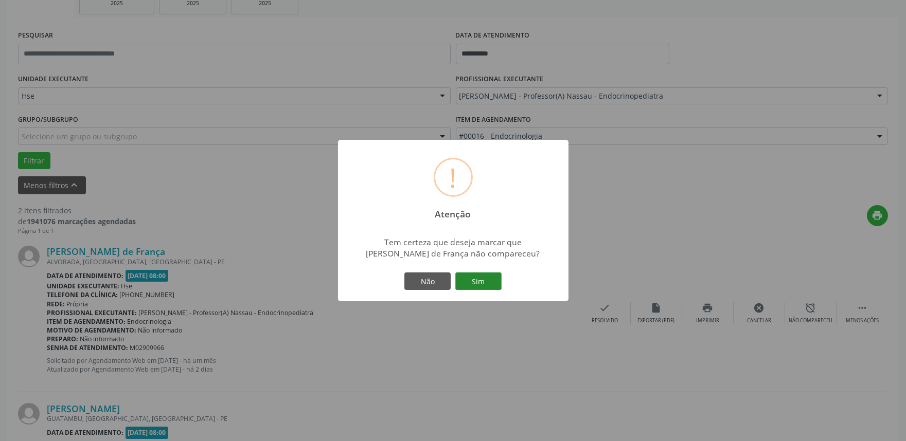
click at [485, 280] on button "Sim" at bounding box center [478, 281] width 46 height 17
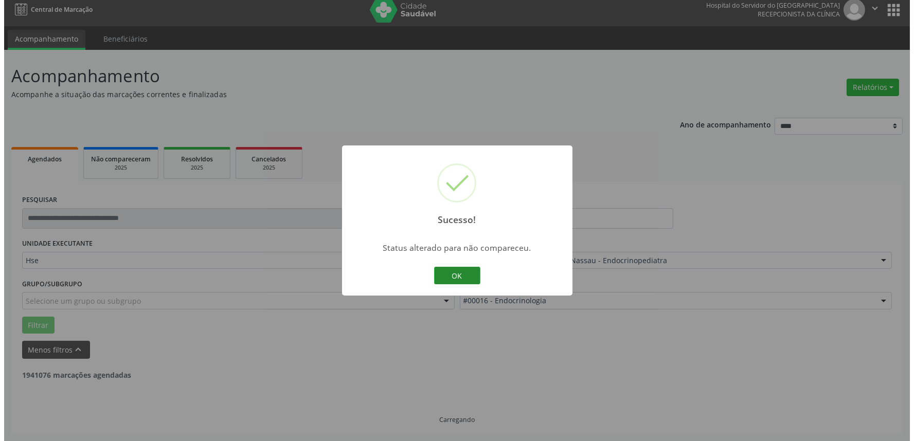
scroll to position [139, 0]
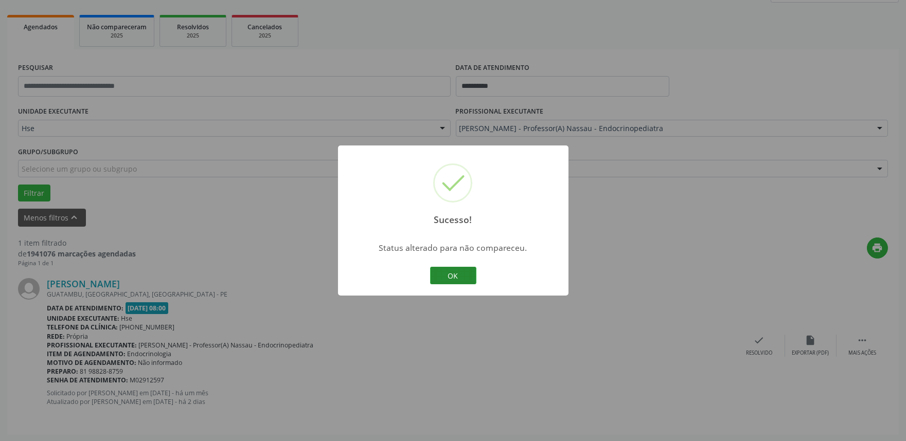
click at [451, 276] on button "OK" at bounding box center [453, 275] width 46 height 17
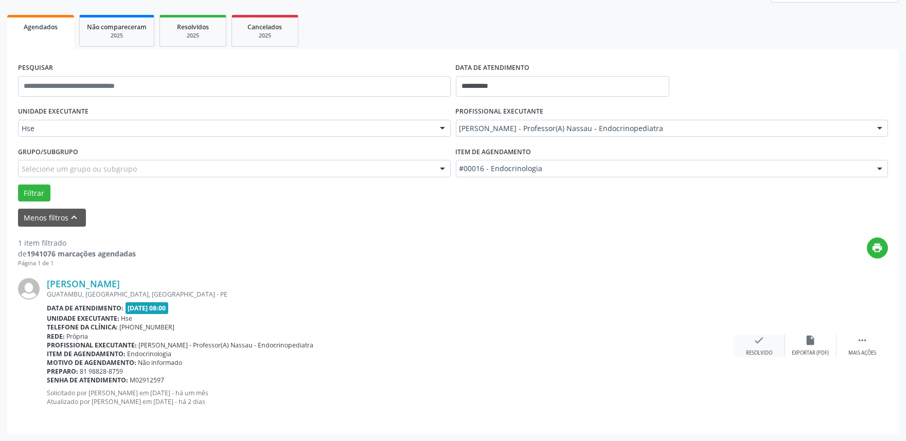
click at [767, 348] on div "check Resolvido" at bounding box center [759, 346] width 51 height 22
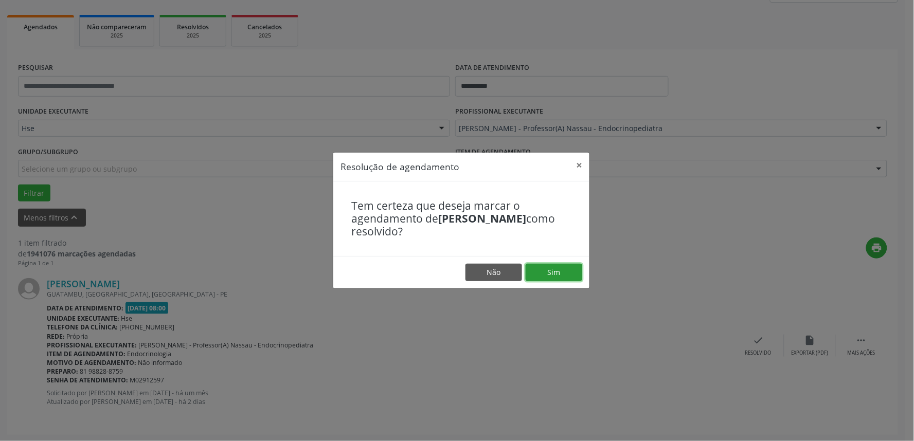
click at [568, 269] on button "Sim" at bounding box center [554, 272] width 57 height 17
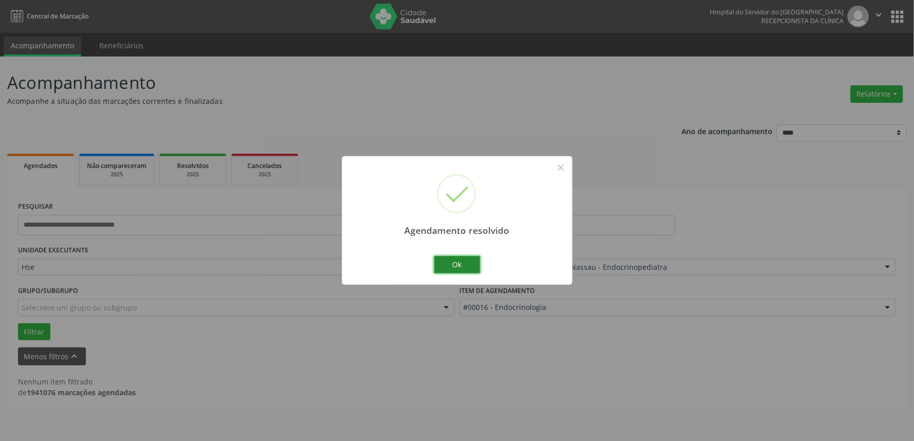
click at [464, 263] on button "Ok" at bounding box center [457, 264] width 46 height 17
